Goal: Contribute content: Contribute content

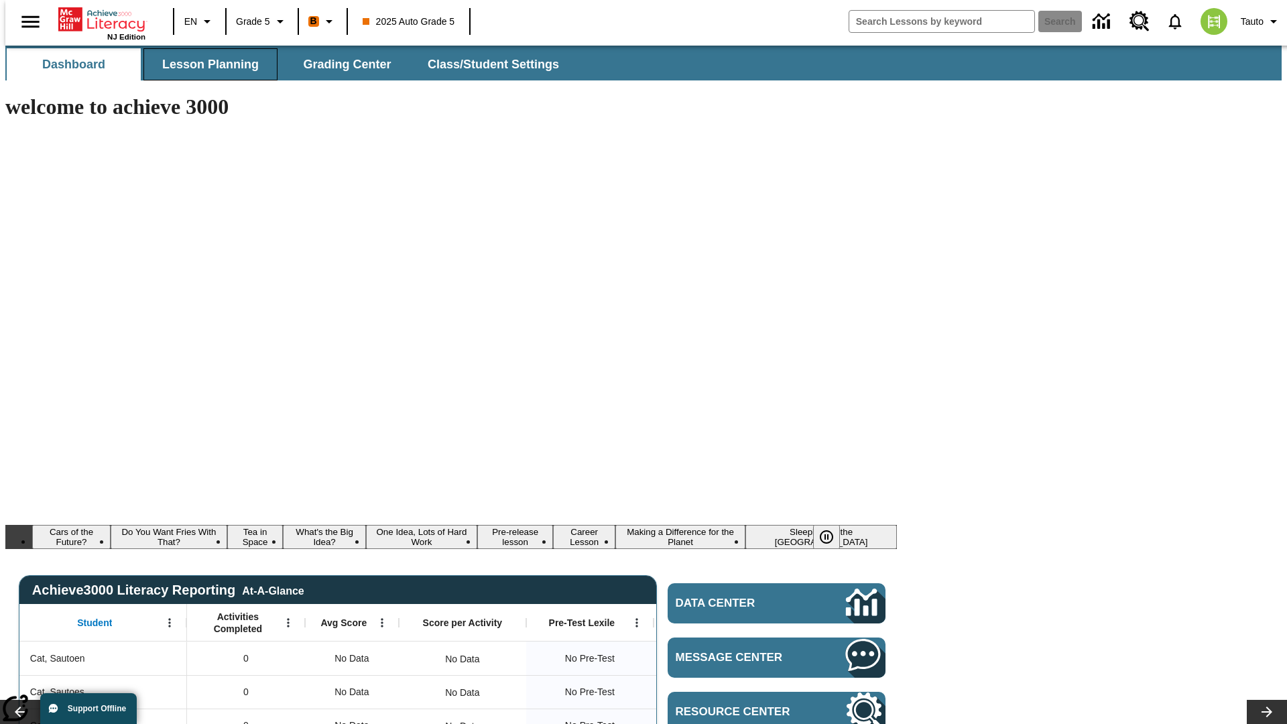
click at [205, 64] on span "Lesson Planning" at bounding box center [210, 64] width 97 height 15
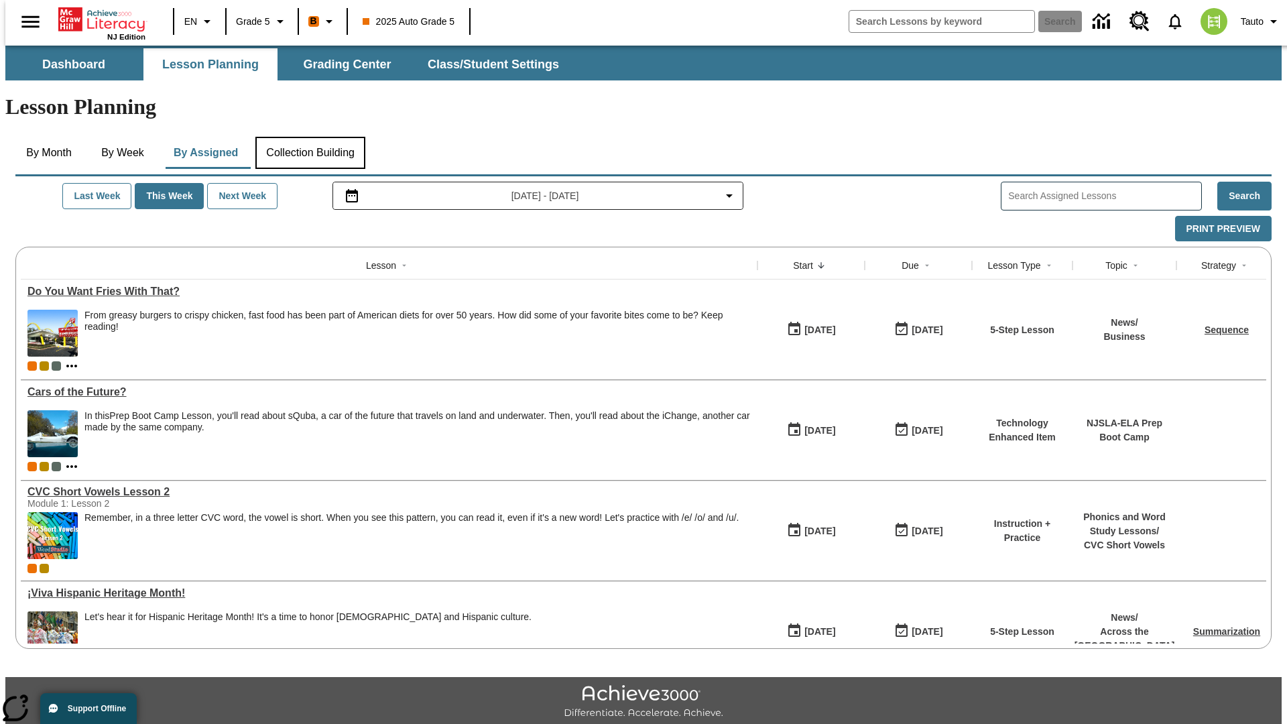
click at [310, 137] on button "Collection Building" at bounding box center [310, 153] width 110 height 32
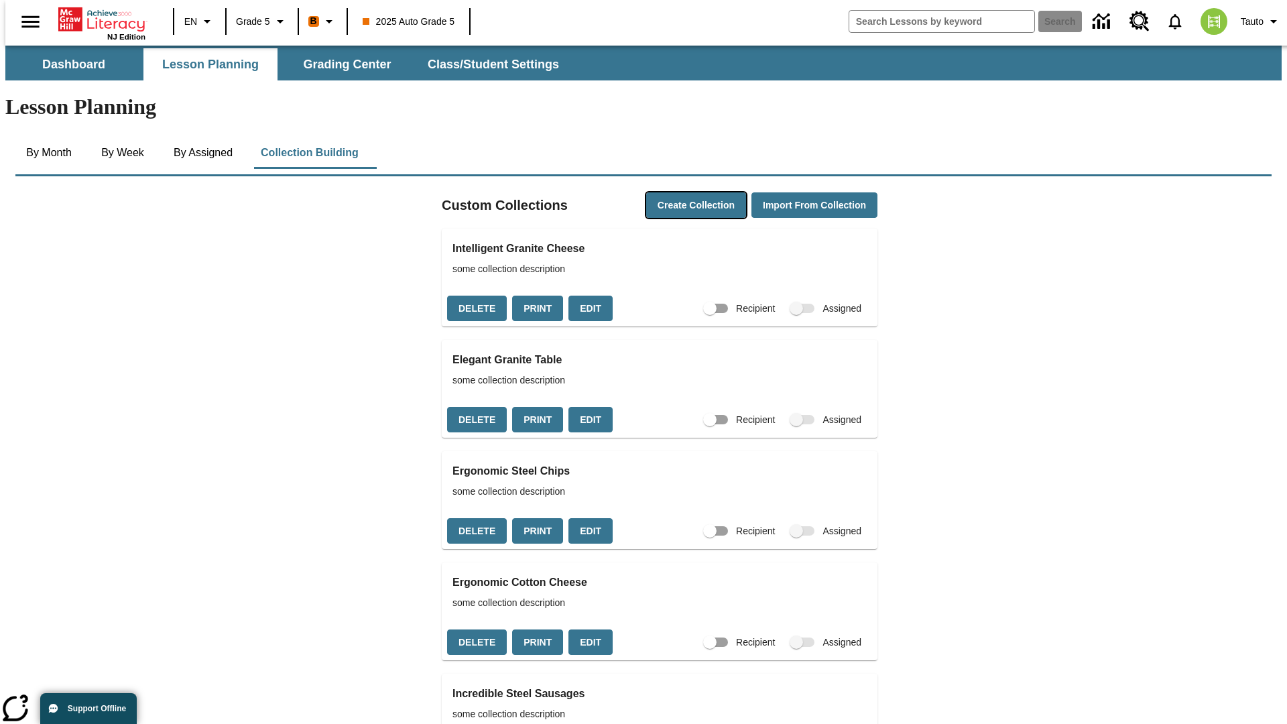
click at [671, 192] on button "Create Collection" at bounding box center [696, 205] width 100 height 26
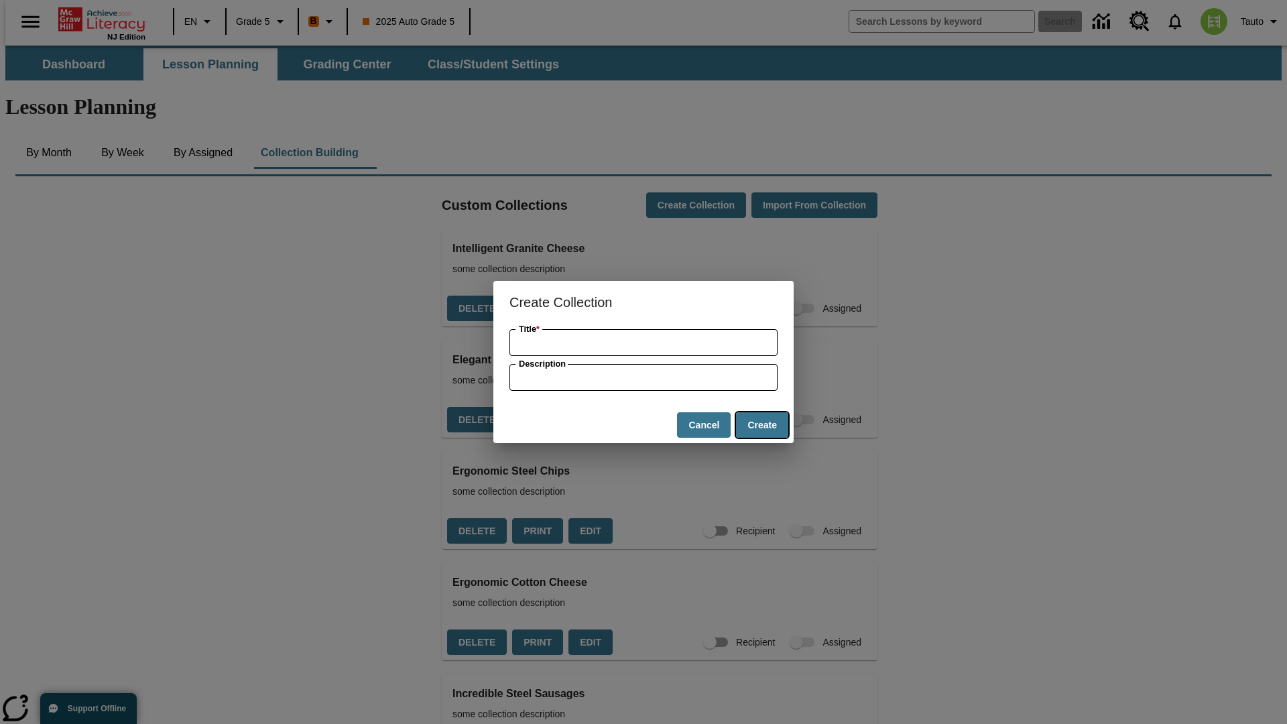
click at [762, 425] on button "Create" at bounding box center [762, 425] width 52 height 26
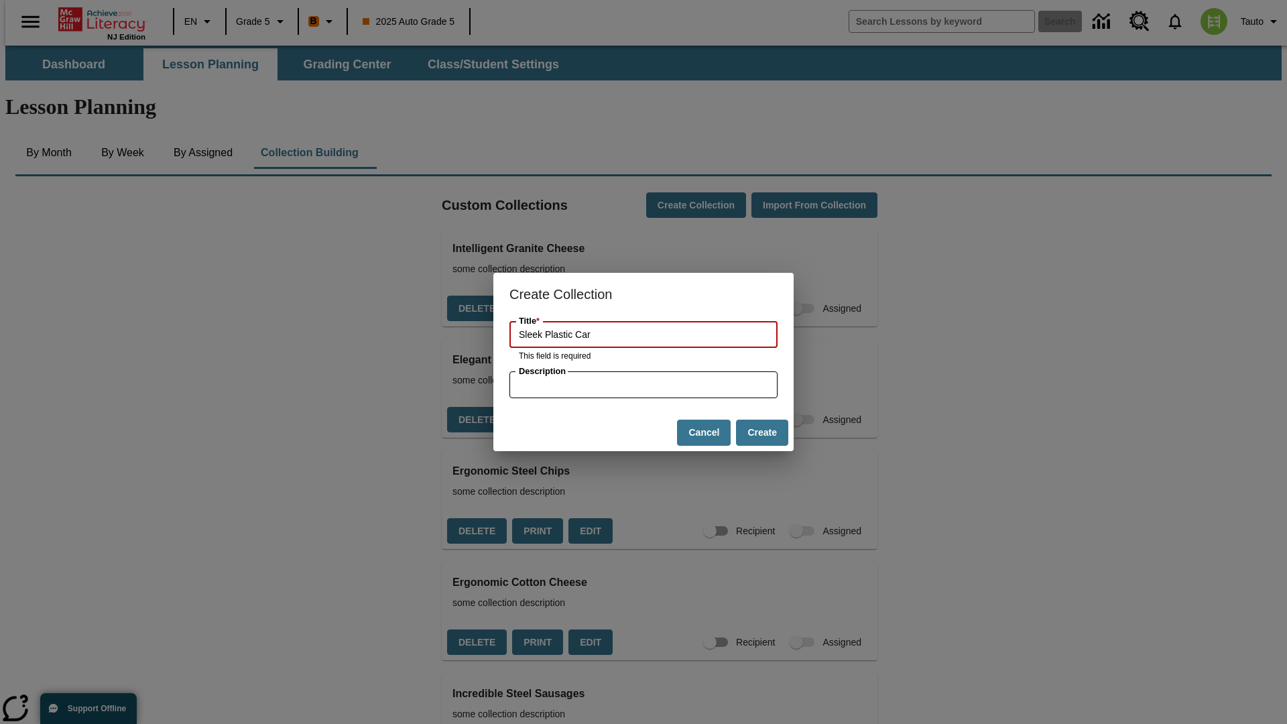
type input "Sleek Plastic Car"
type input "some collection description"
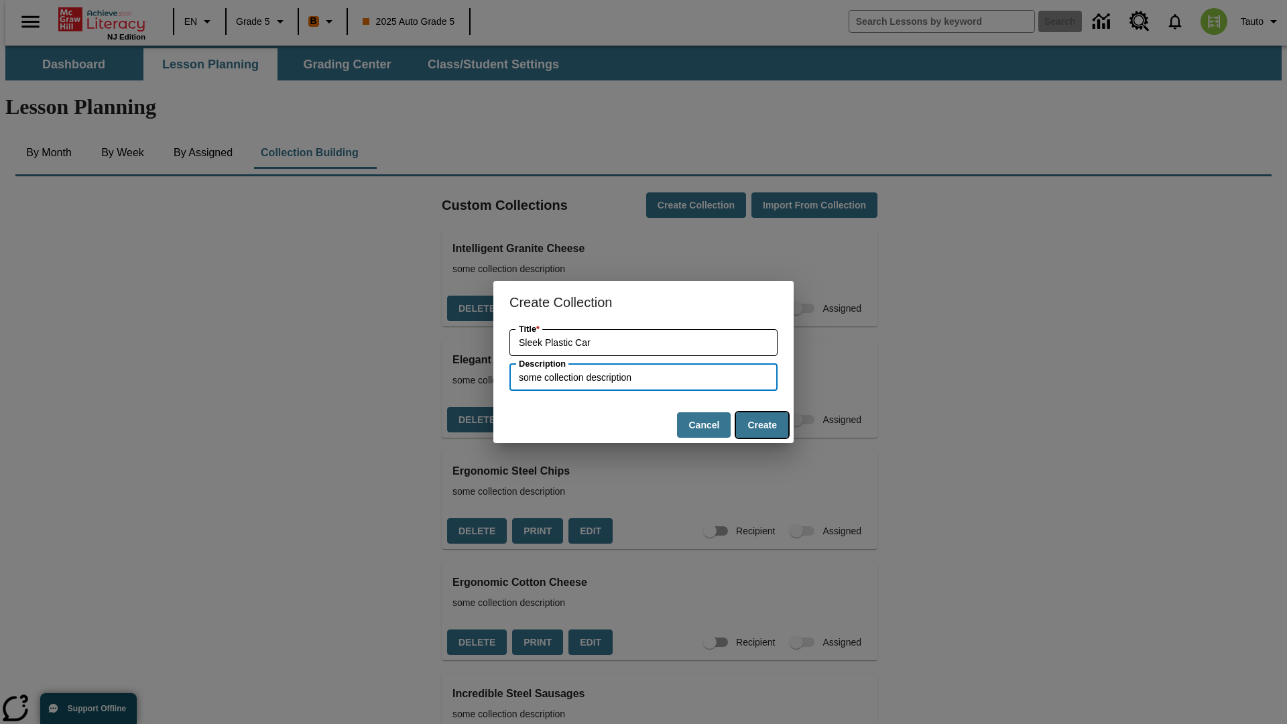
click at [762, 425] on button "Create" at bounding box center [762, 425] width 52 height 26
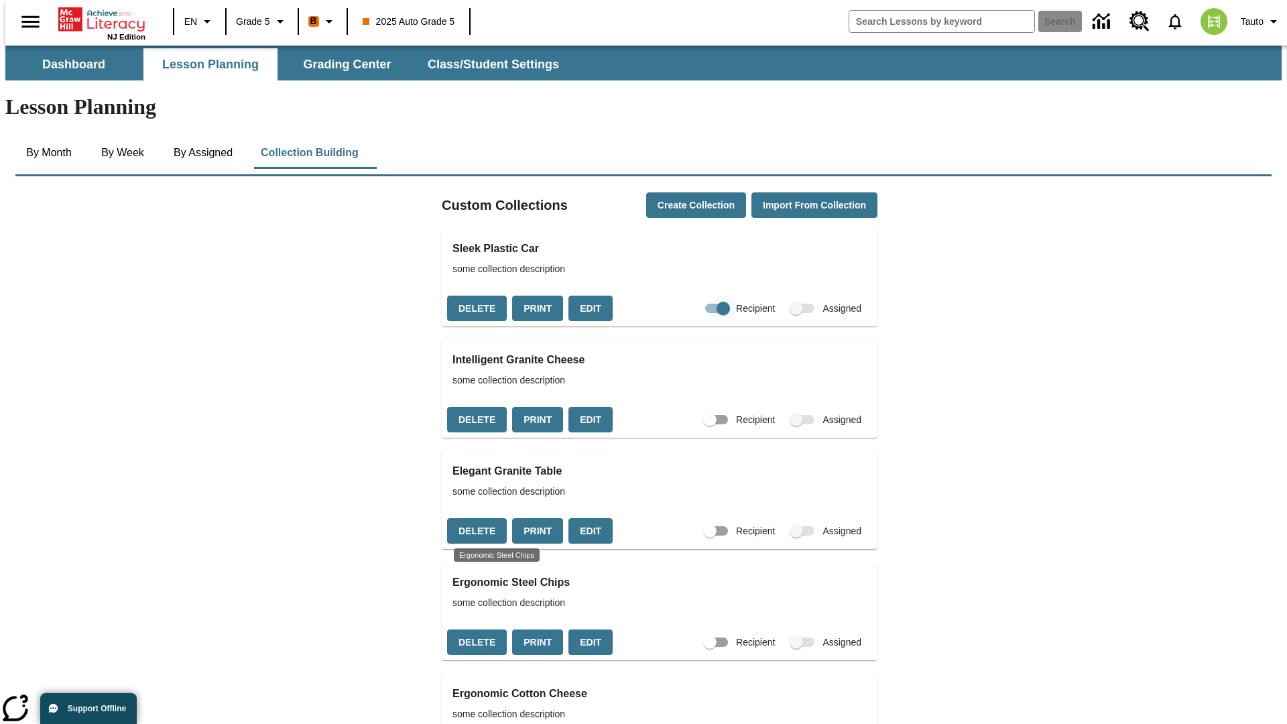
click at [697, 296] on input "Recipient" at bounding box center [723, 308] width 76 height 25
checkbox input "false"
click at [475, 296] on button "Delete" at bounding box center [477, 309] width 60 height 26
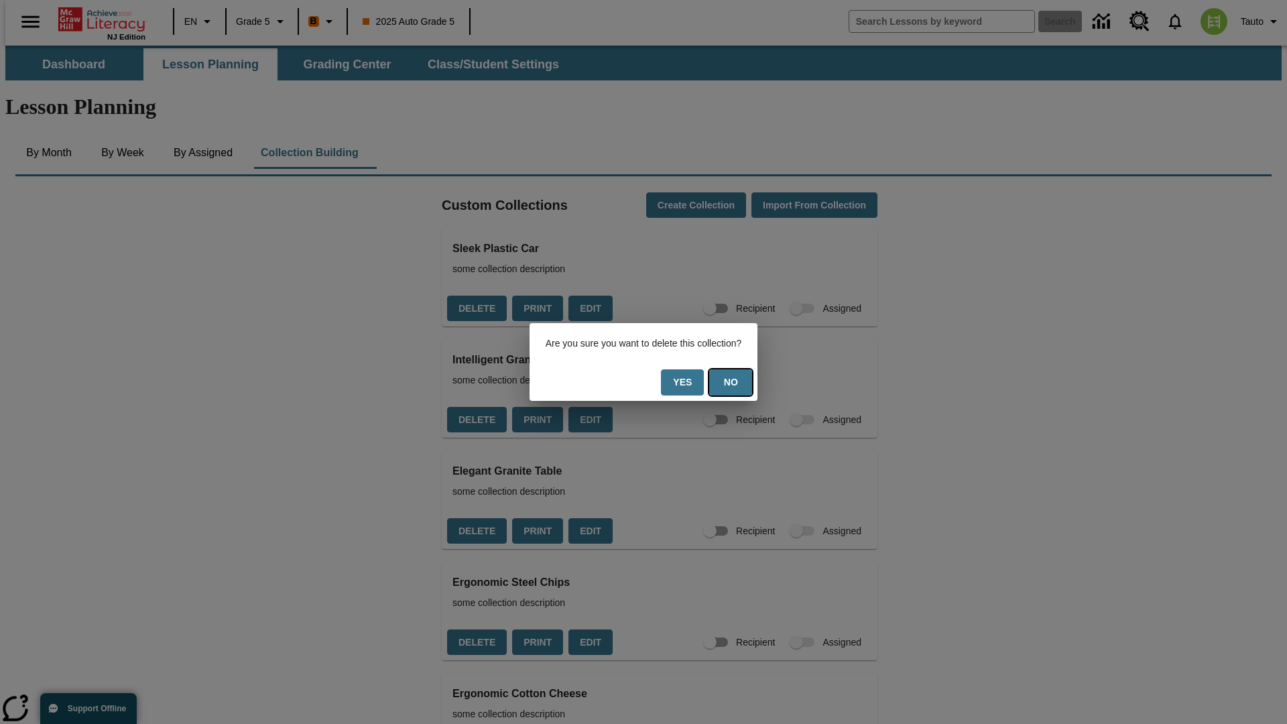
click at [739, 382] on button "No" at bounding box center [730, 382] width 43 height 26
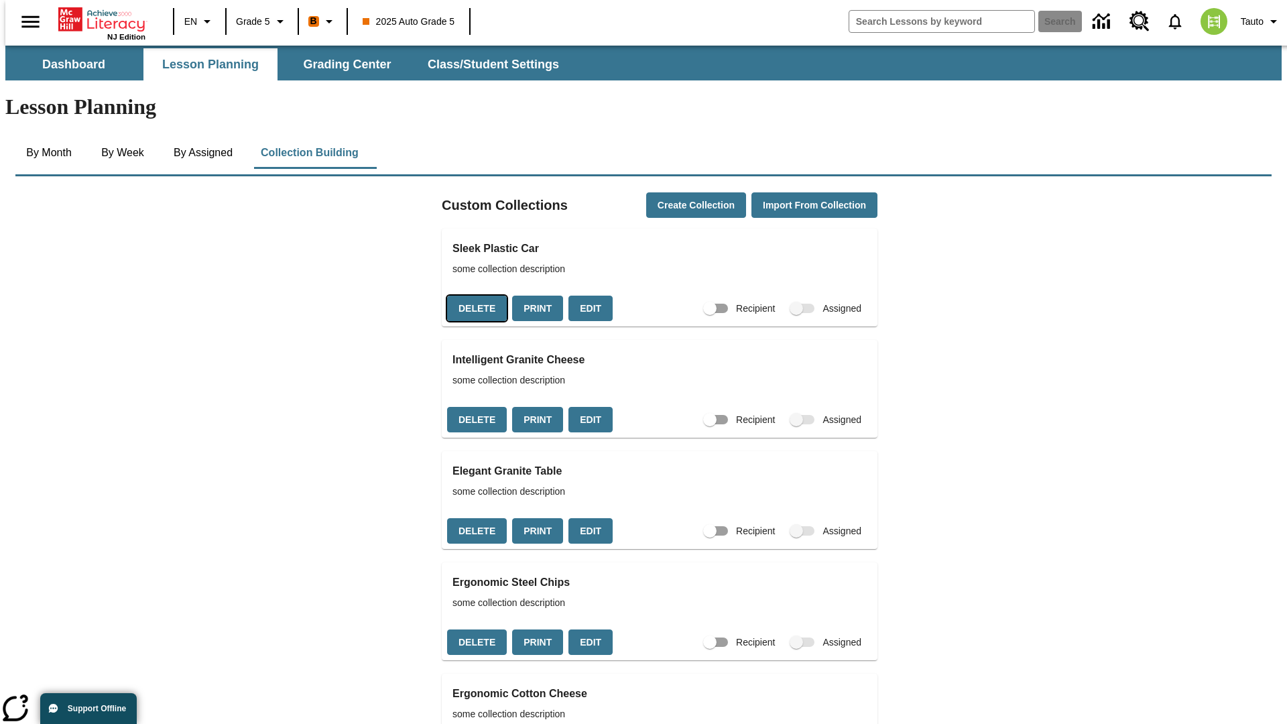
scroll to position [243, 0]
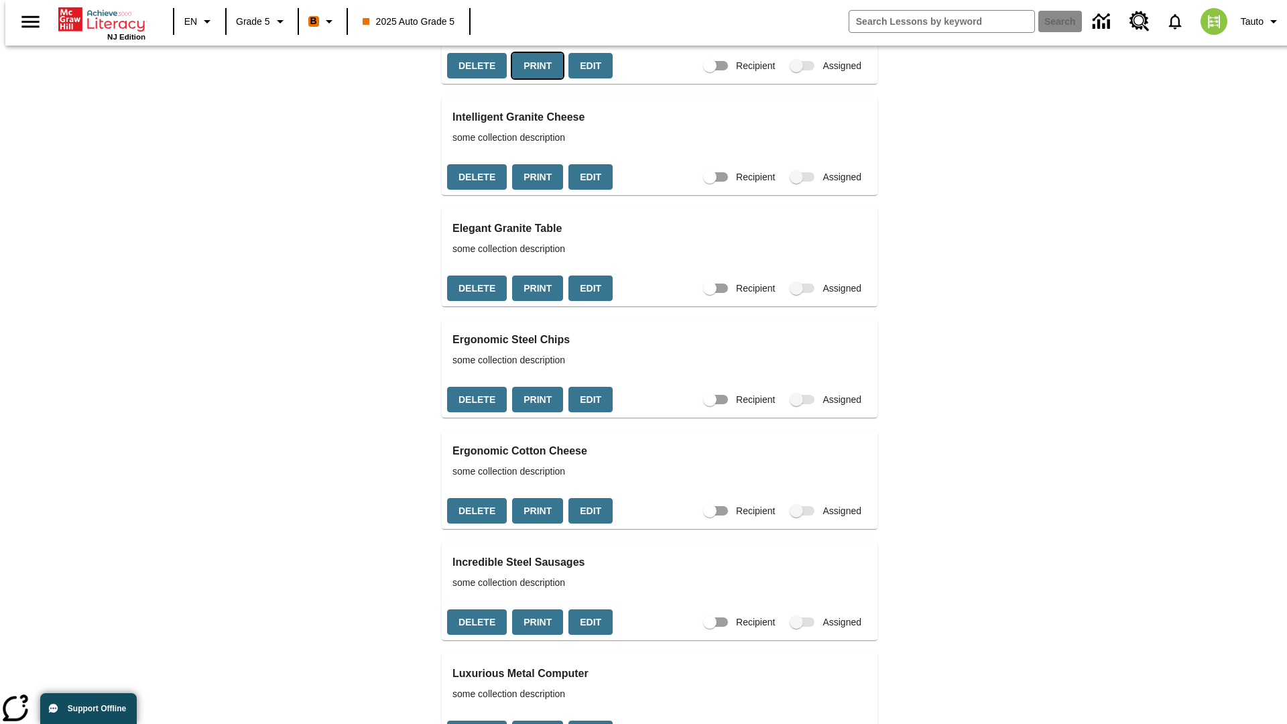
click at [534, 79] on button "Print" at bounding box center [537, 66] width 51 height 26
